Goal: Find specific page/section: Find specific page/section

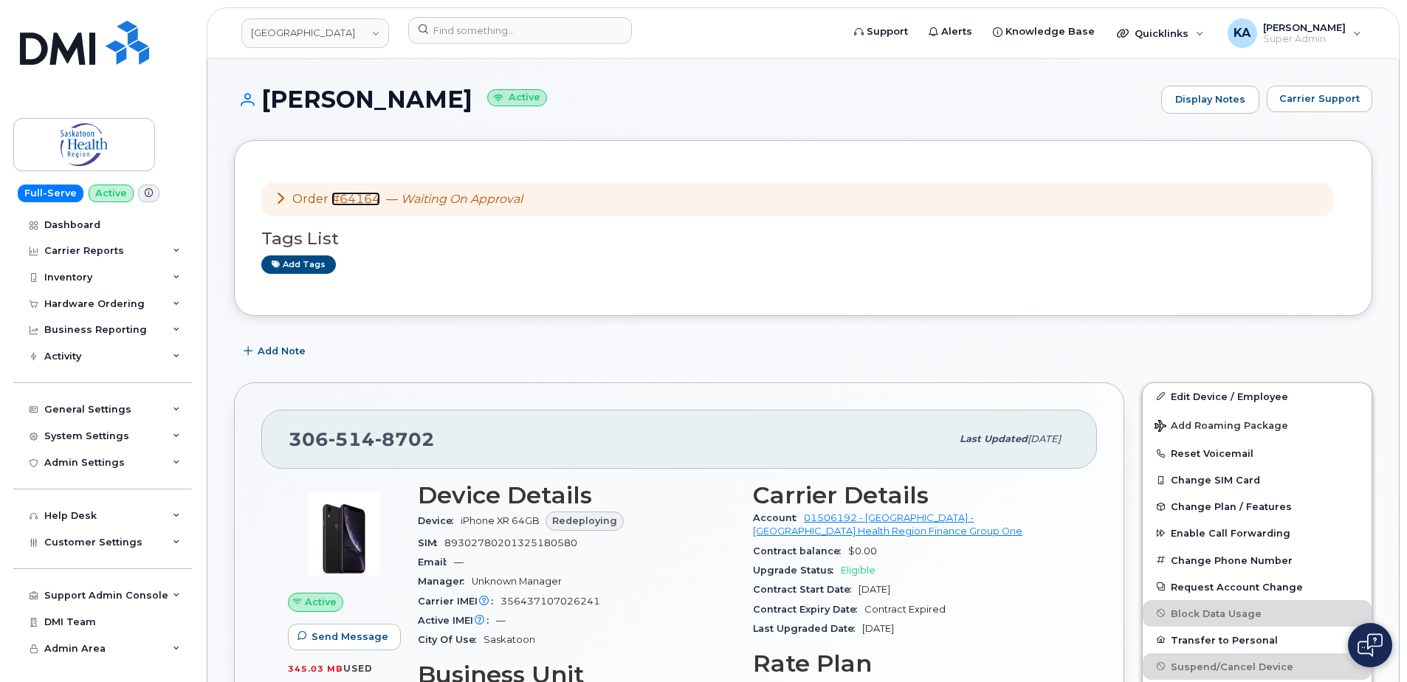
click at [363, 199] on link "#64164" at bounding box center [355, 199] width 49 height 14
click at [311, 35] on link "[GEOGRAPHIC_DATA]" at bounding box center [315, 33] width 148 height 30
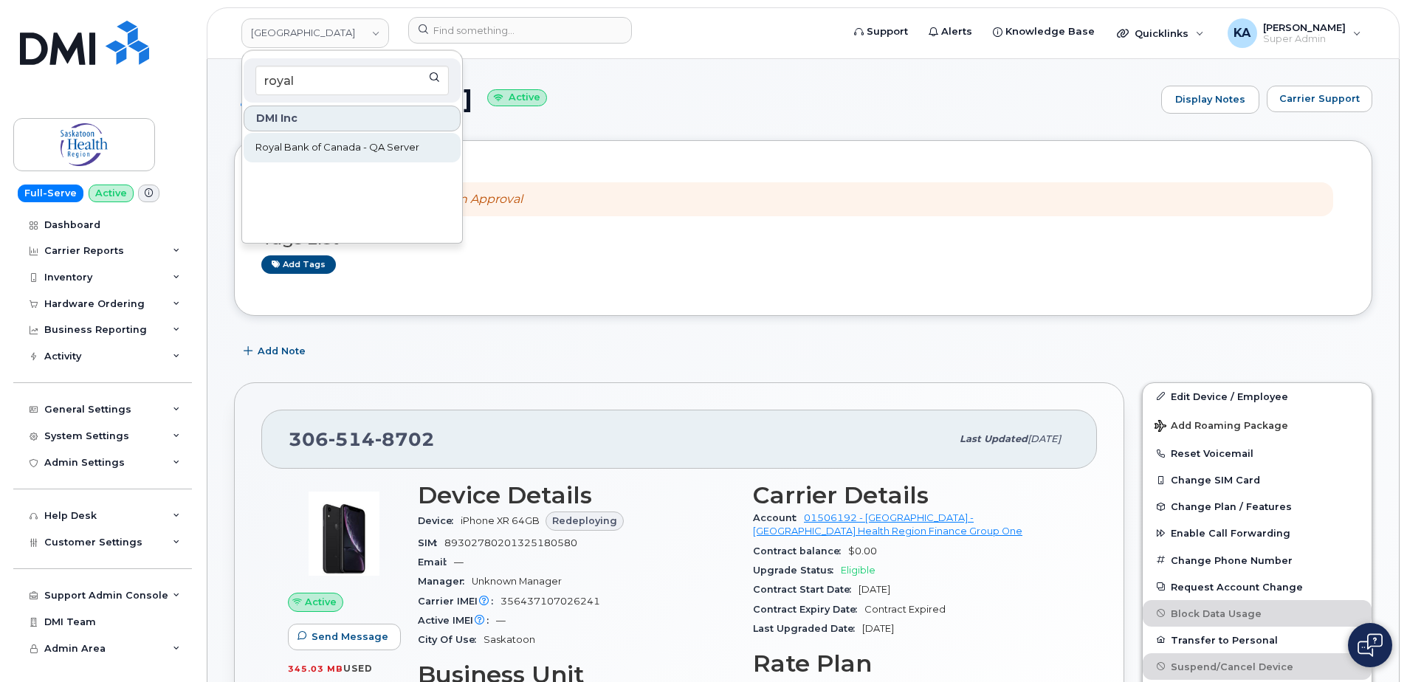
type input "royal"
click at [292, 148] on span "Royal Bank of Canada - QA Server" at bounding box center [337, 147] width 164 height 15
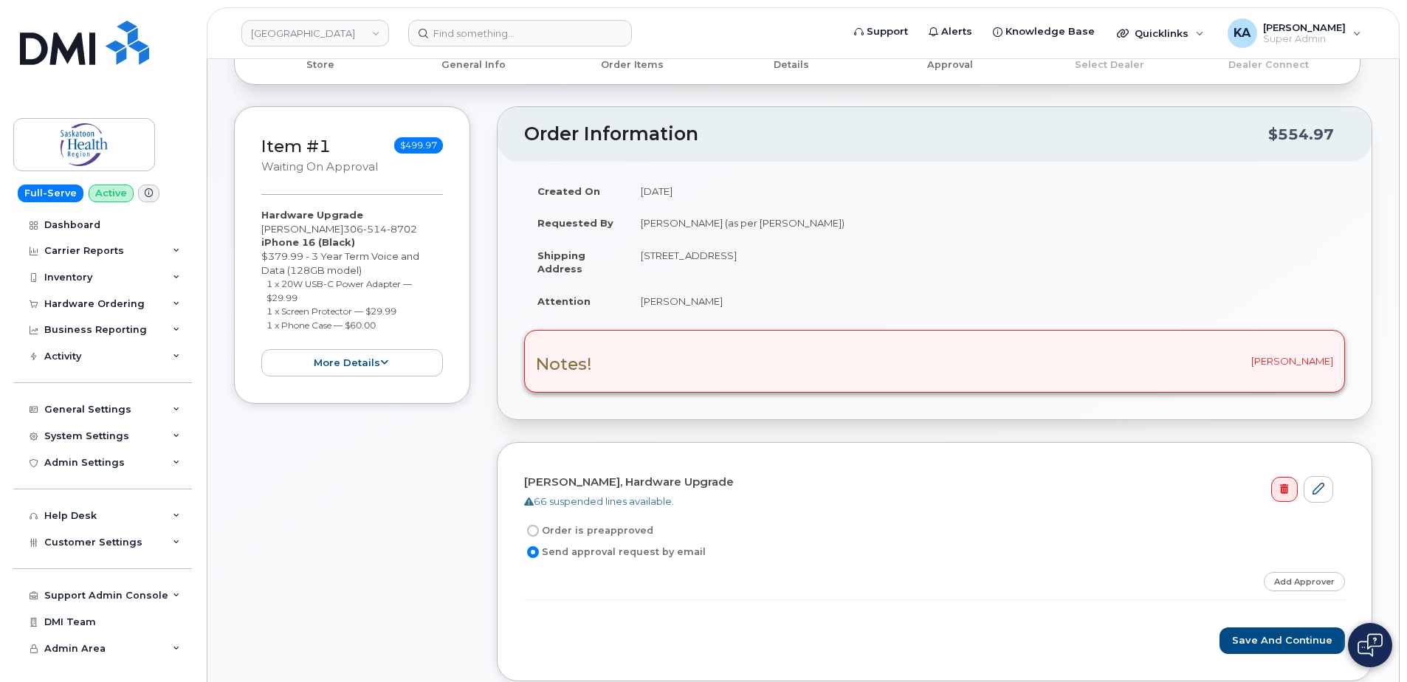
scroll to position [148, 0]
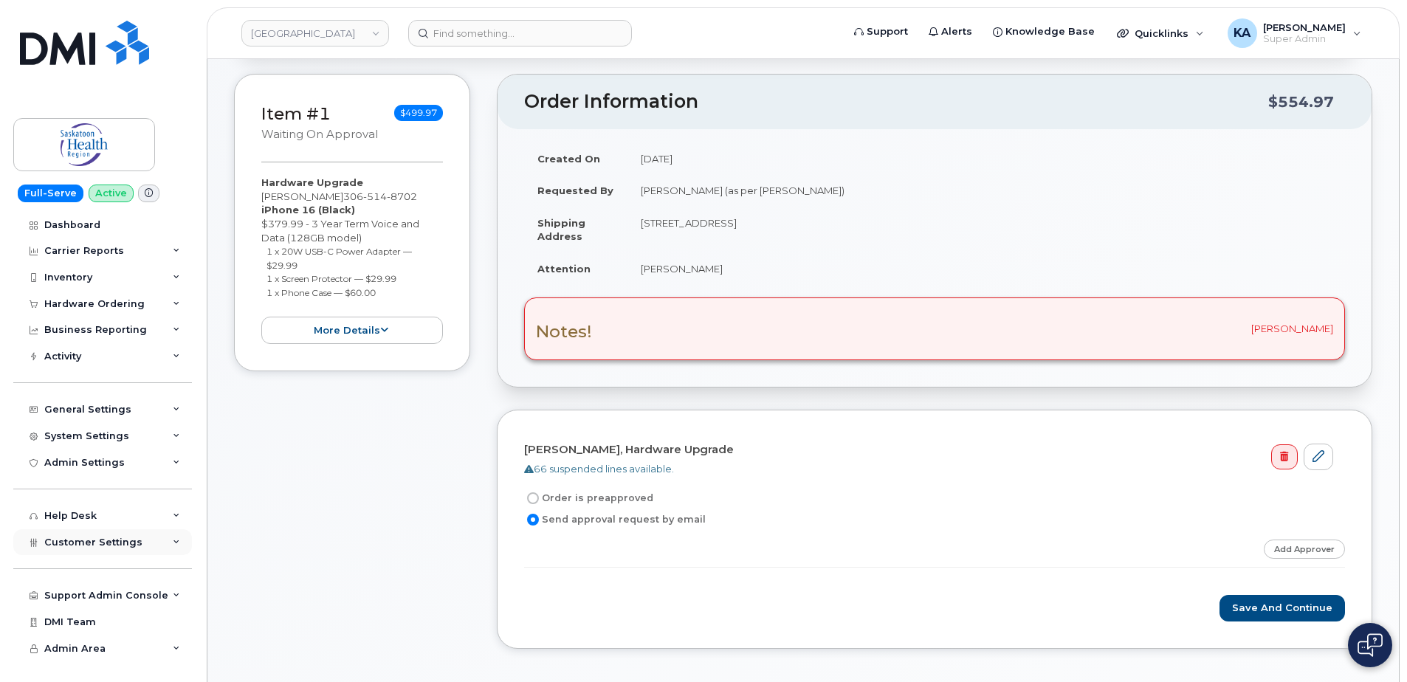
click at [83, 544] on span "Customer Settings" at bounding box center [93, 542] width 98 height 11
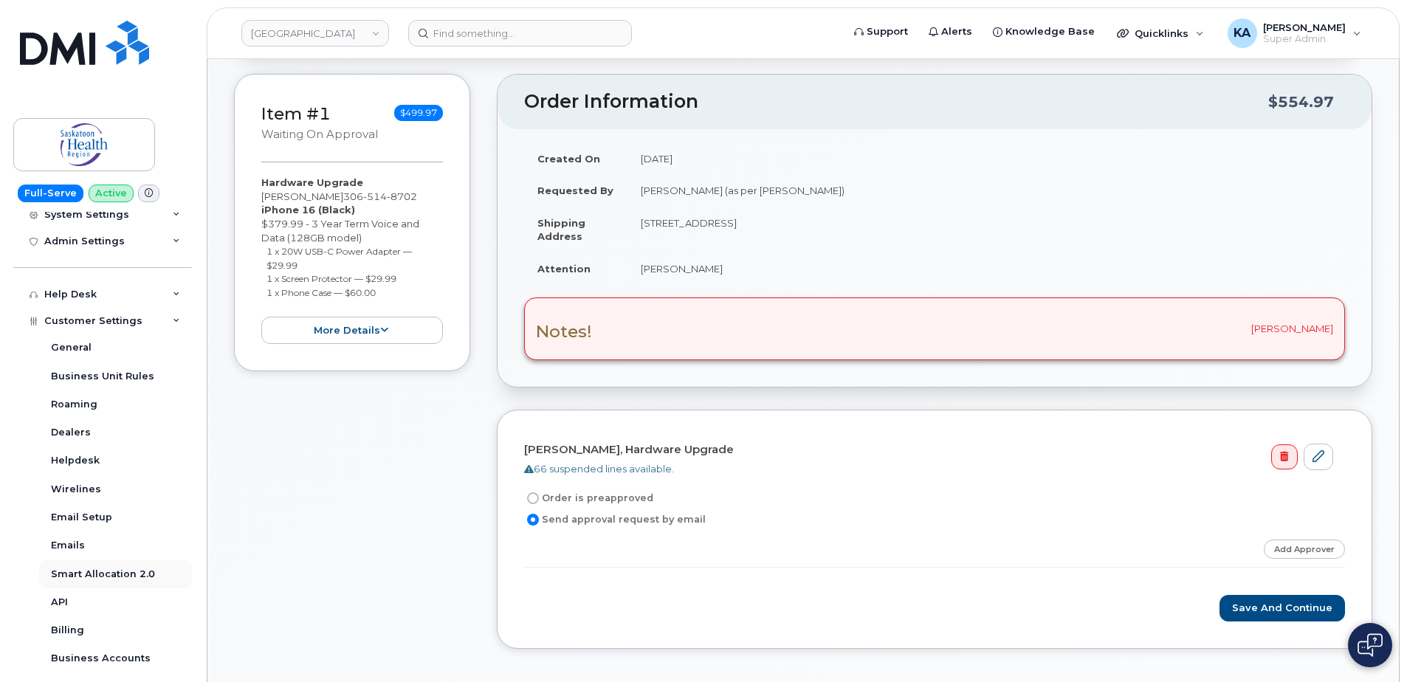
scroll to position [295, 0]
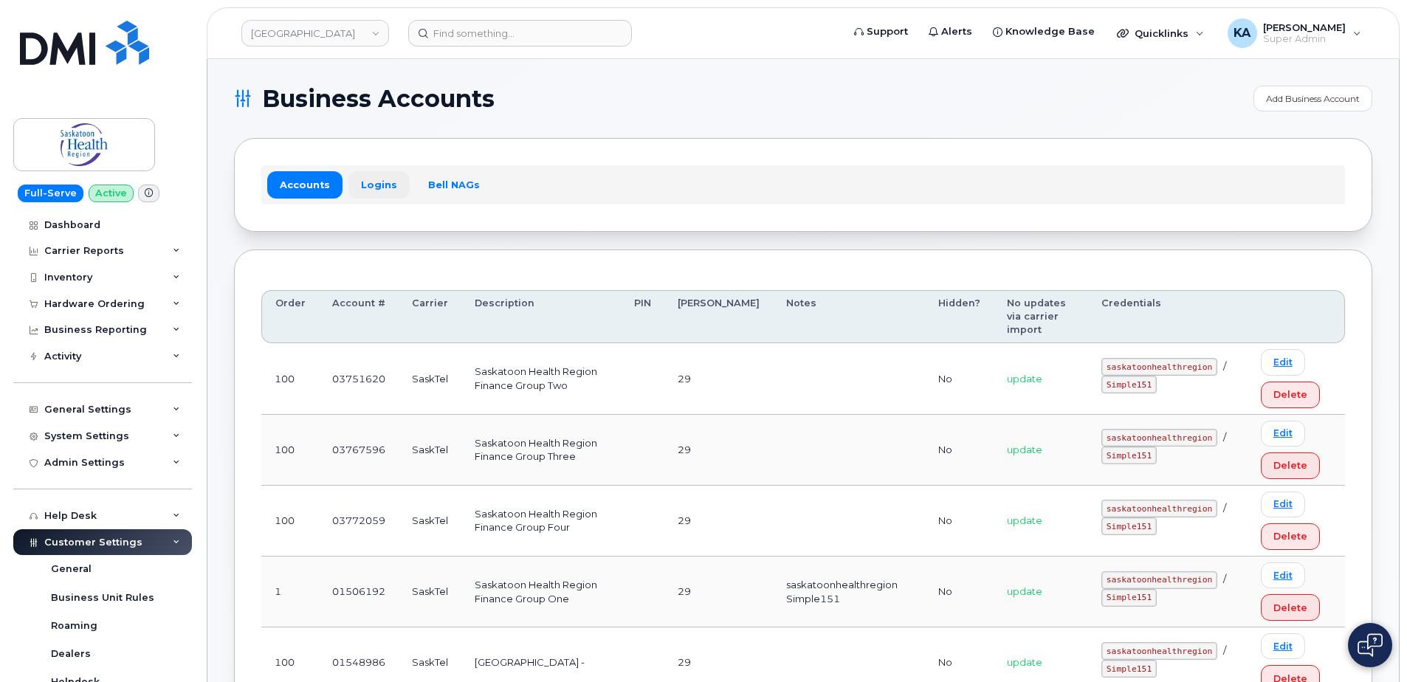
click at [382, 182] on link "Logins" at bounding box center [378, 184] width 61 height 27
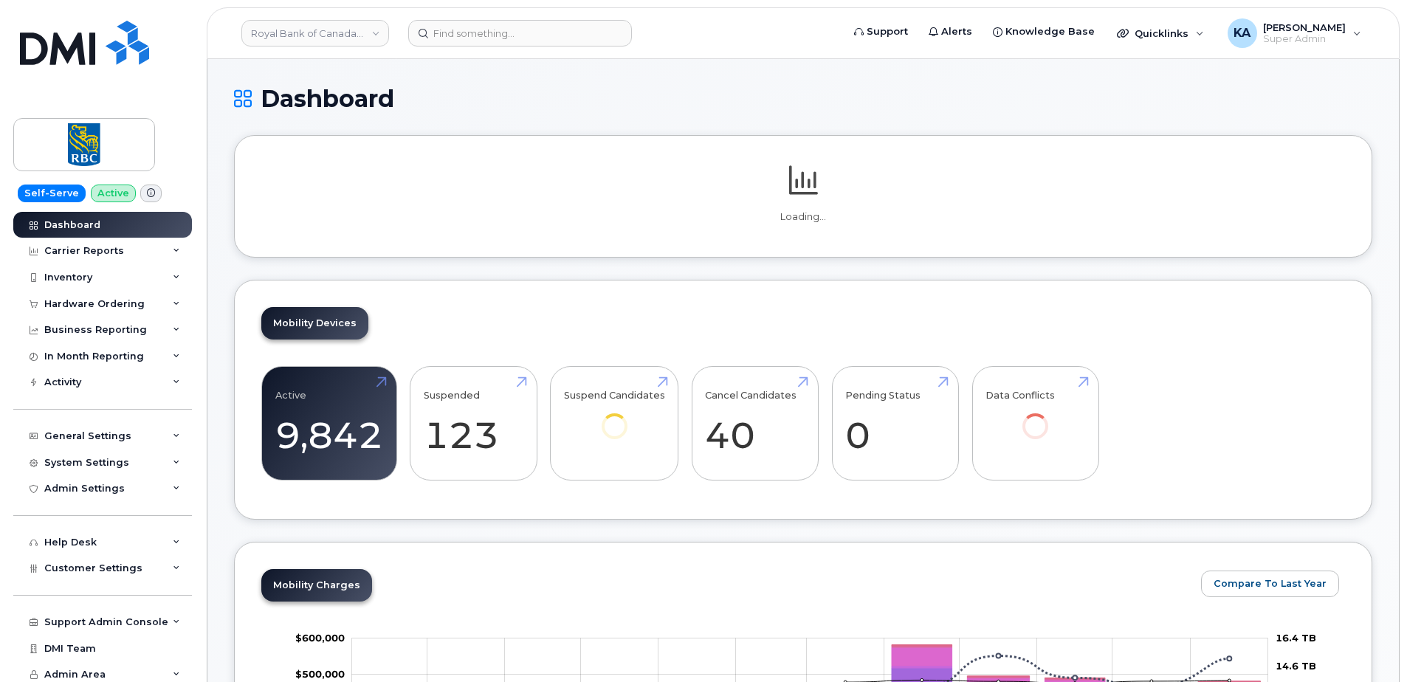
scroll to position [5, 0]
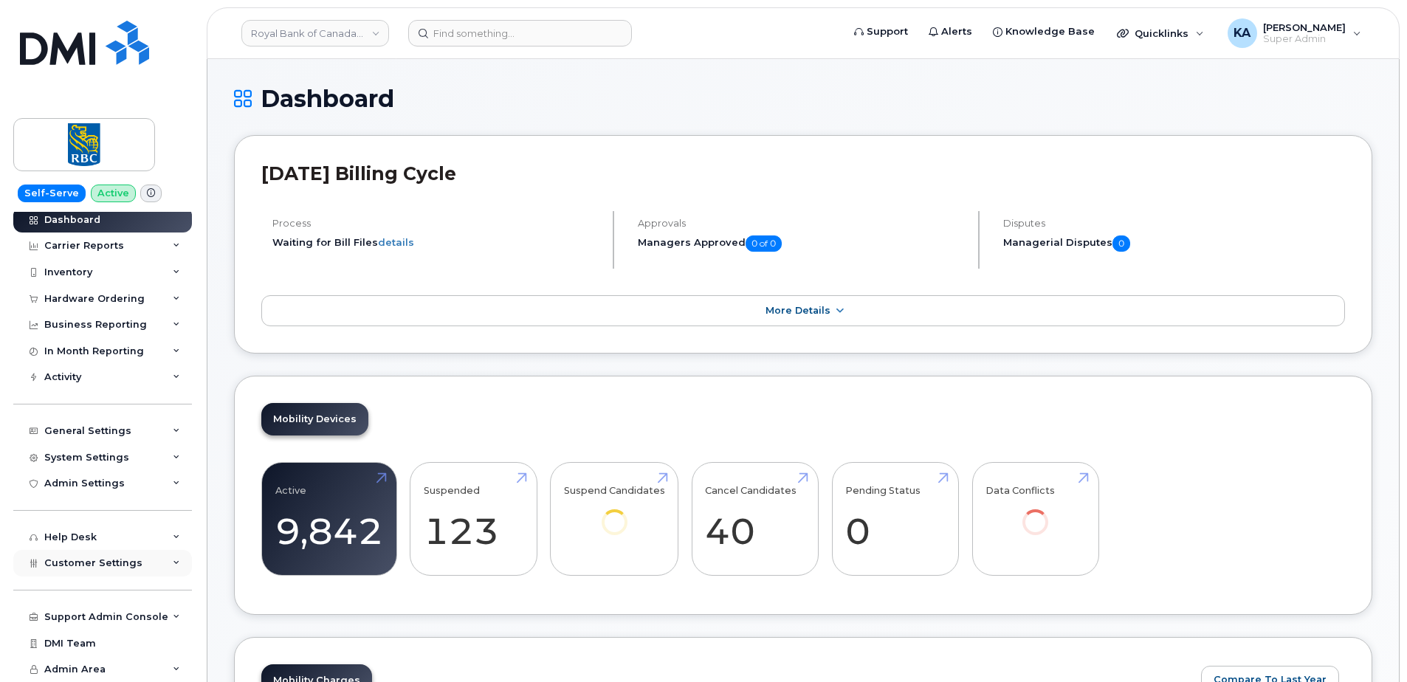
click at [83, 562] on span "Customer Settings" at bounding box center [93, 562] width 98 height 11
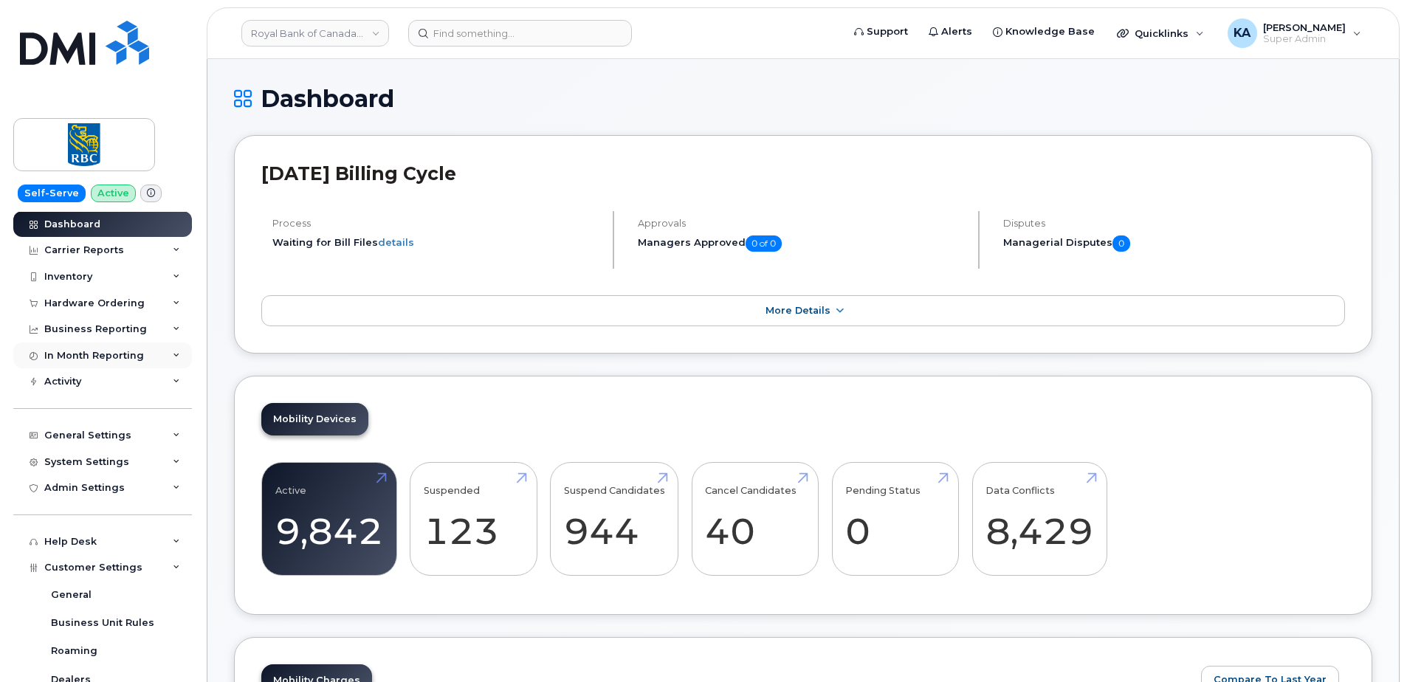
scroll to position [0, 0]
click at [80, 306] on div "Hardware Ordering" at bounding box center [94, 304] width 100 height 12
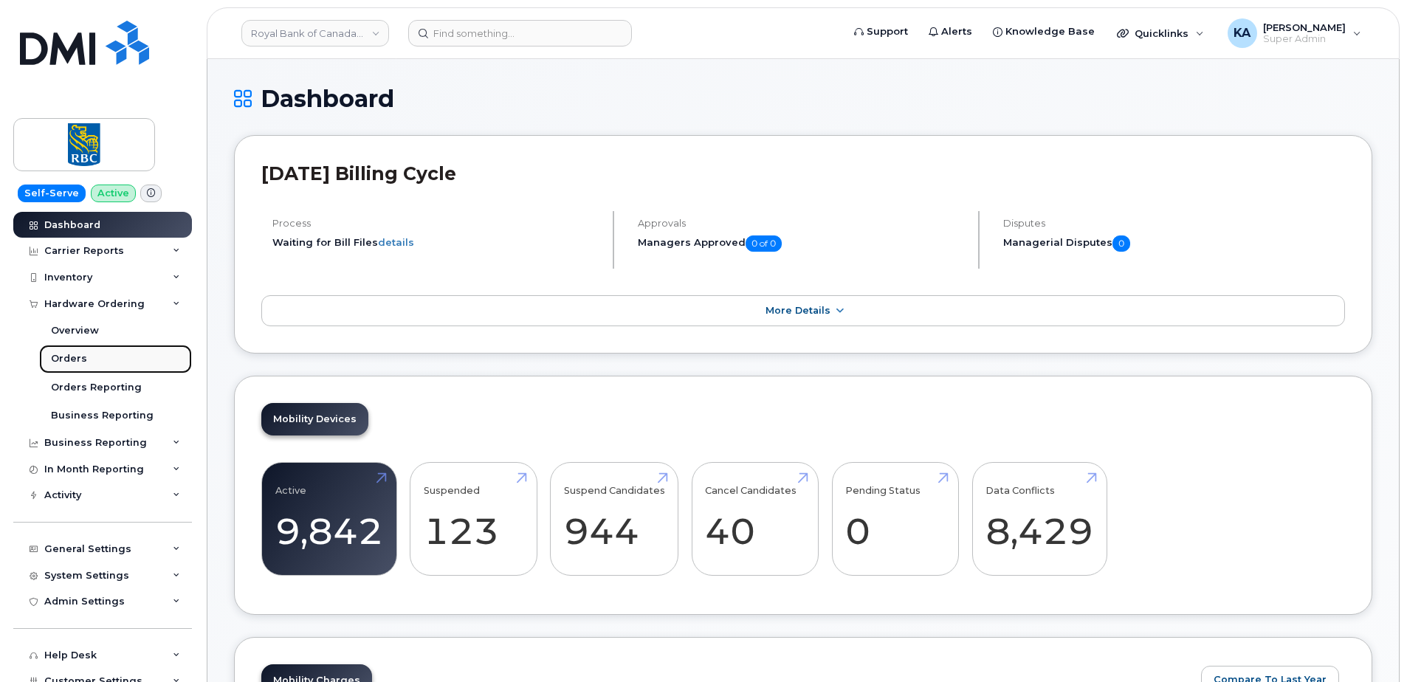
click at [66, 361] on div "Orders" at bounding box center [69, 358] width 36 height 13
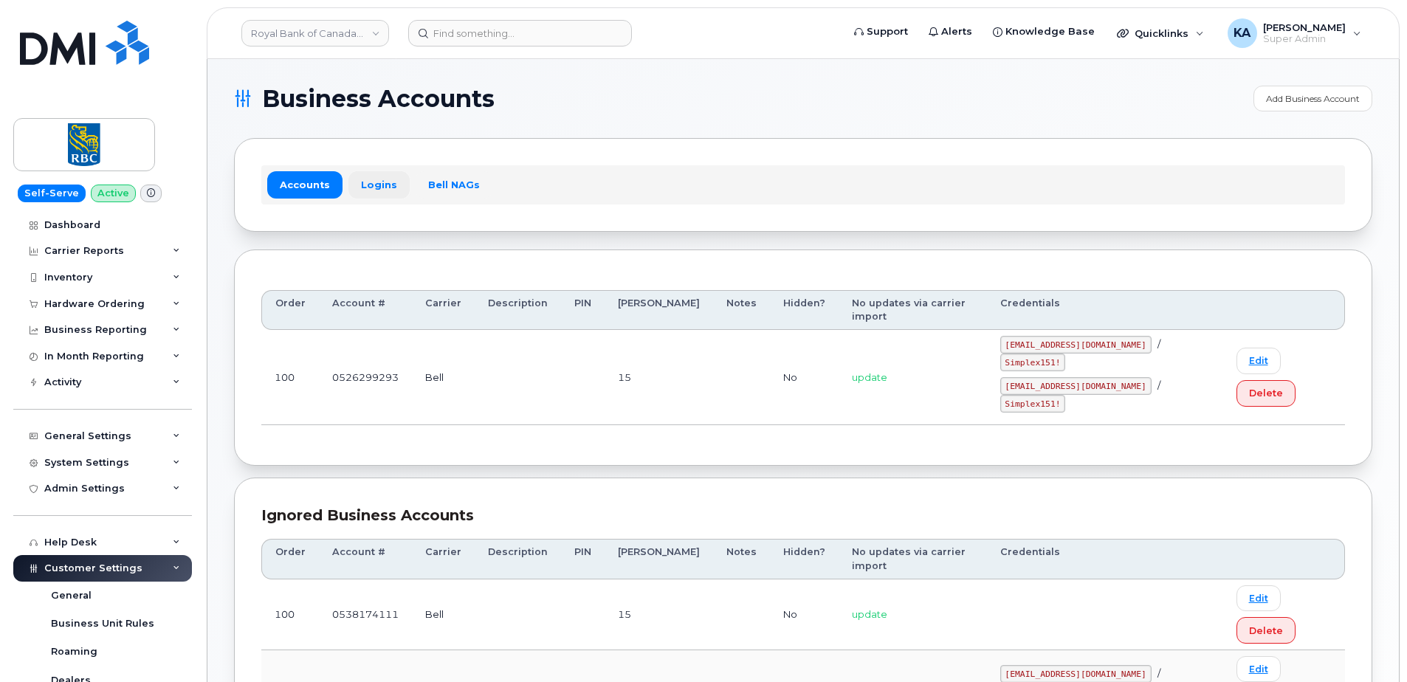
click at [379, 185] on link "Logins" at bounding box center [378, 184] width 61 height 27
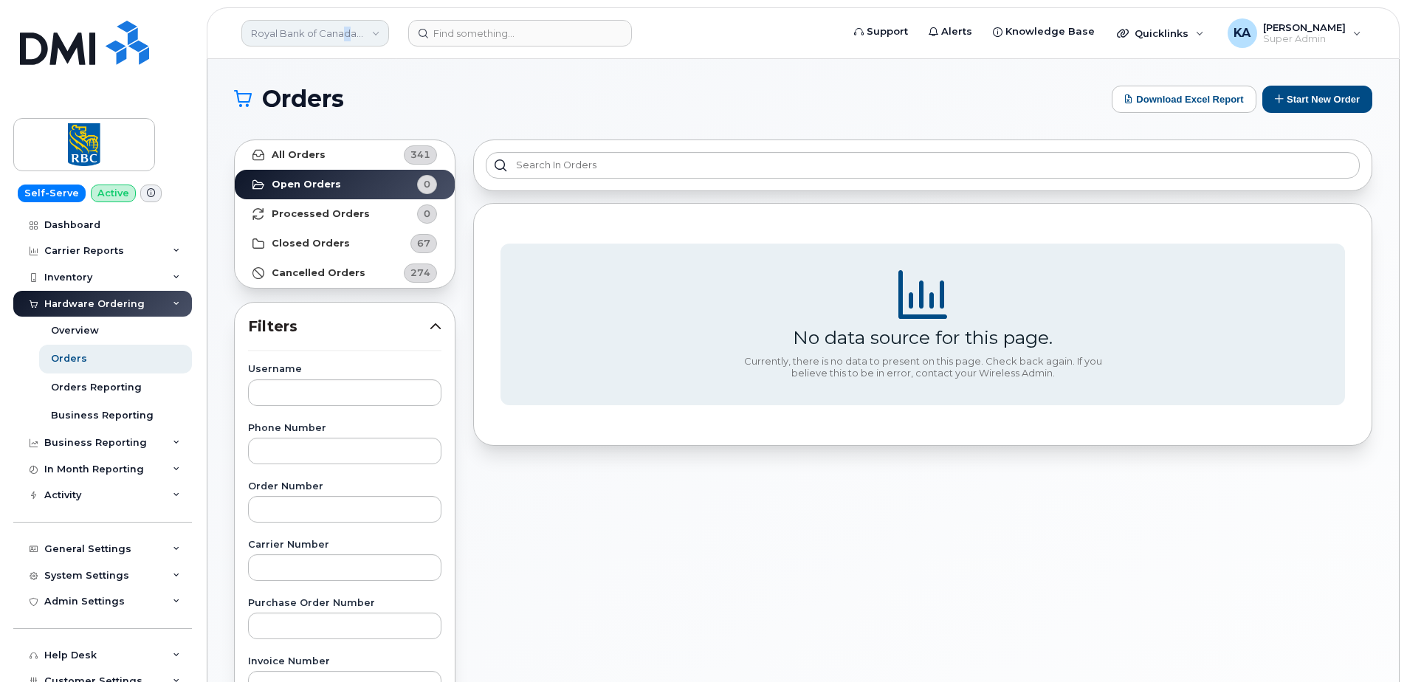
click at [346, 31] on link "Royal Bank of Canada - QA Server" at bounding box center [315, 33] width 148 height 27
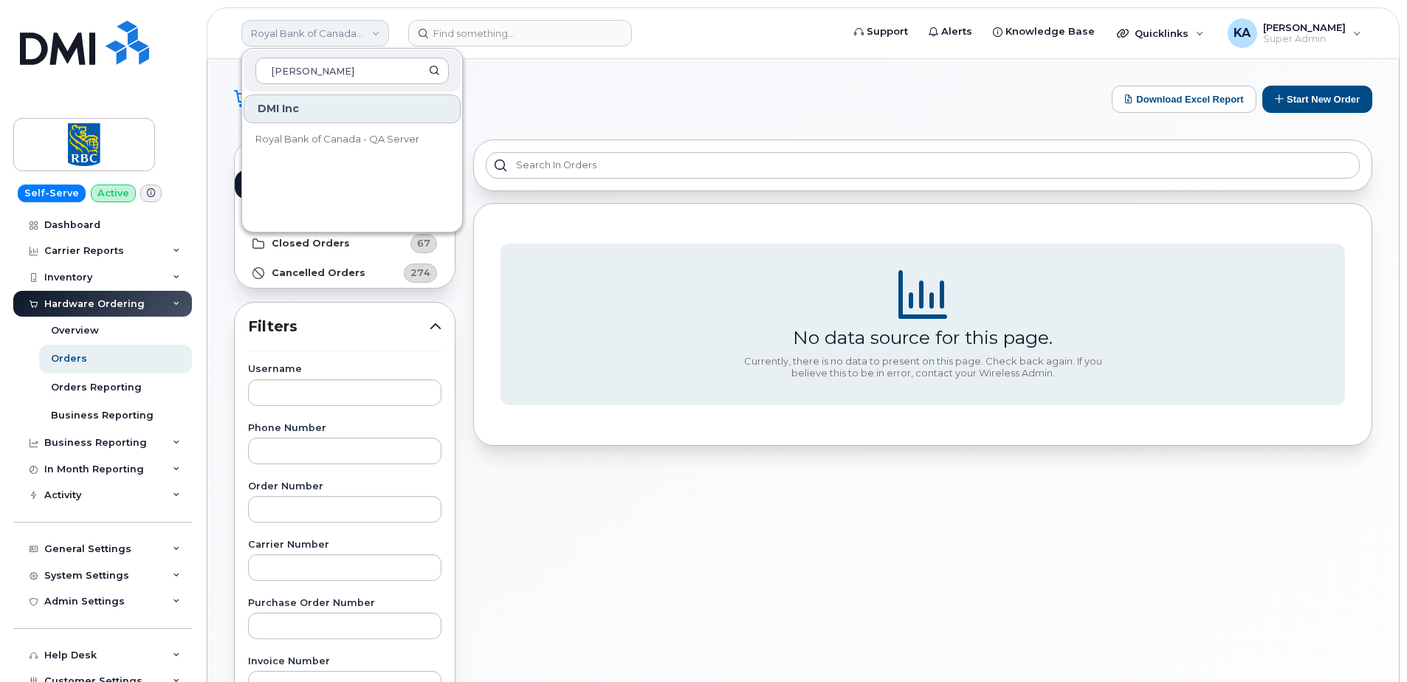
type input "roya"
